Goal: Information Seeking & Learning: Check status

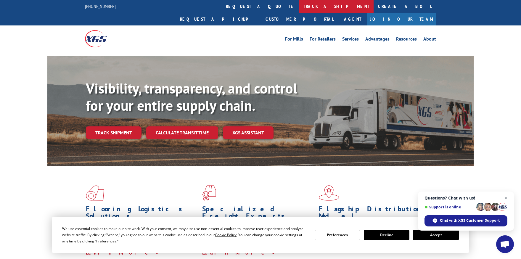
click at [300, 6] on link "track a shipment" at bounding box center [337, 6] width 74 height 13
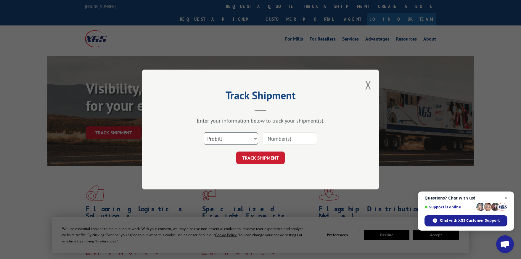
click at [256, 138] on select "Select category... Probill BOL PO" at bounding box center [231, 138] width 55 height 12
select select "bol"
click at [204, 132] on select "Select category... Probill BOL PO" at bounding box center [231, 138] width 55 height 12
click at [294, 140] on input at bounding box center [290, 138] width 55 height 12
type input "2839526"
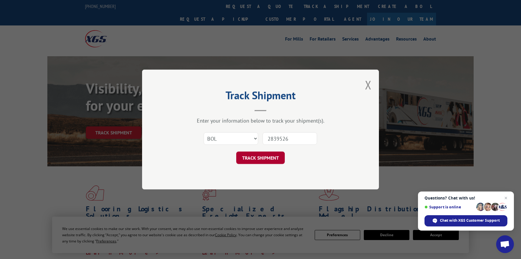
click at [257, 160] on button "TRACK SHIPMENT" at bounding box center [260, 158] width 49 height 12
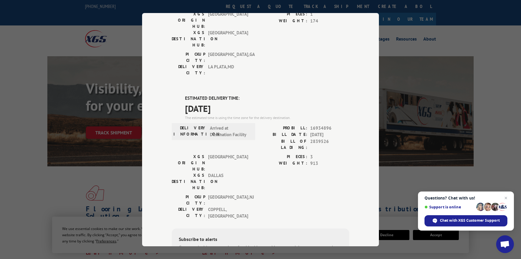
scroll to position [168, 0]
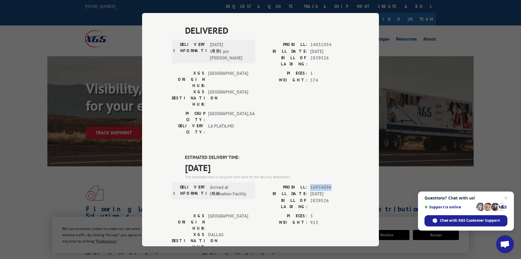
drag, startPoint x: 328, startPoint y: 120, endPoint x: 308, endPoint y: 121, distance: 20.5
click at [308, 184] on div "PROBILL: 16934896" at bounding box center [305, 187] width 89 height 7
copy span "16934896"
click at [326, 184] on span "16934896" at bounding box center [329, 187] width 39 height 7
drag, startPoint x: 329, startPoint y: 119, endPoint x: 309, endPoint y: 118, distance: 20.2
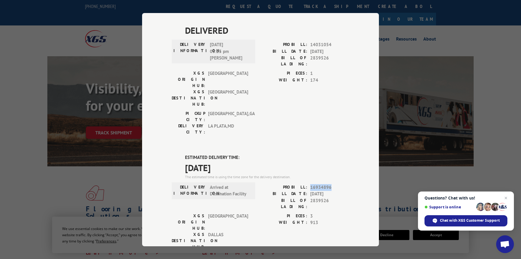
click at [310, 184] on span "16934896" at bounding box center [329, 187] width 39 height 7
copy span "16934896"
